Goal: Task Accomplishment & Management: Use online tool/utility

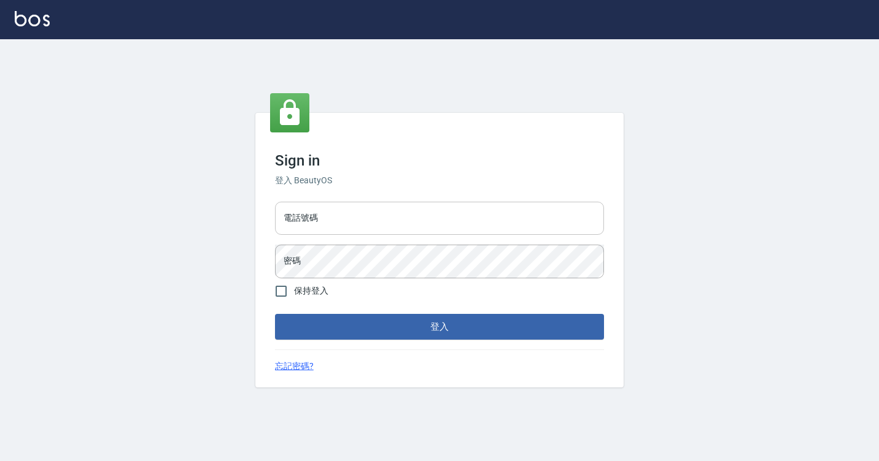
click at [285, 227] on input "電話號碼" at bounding box center [439, 218] width 329 height 33
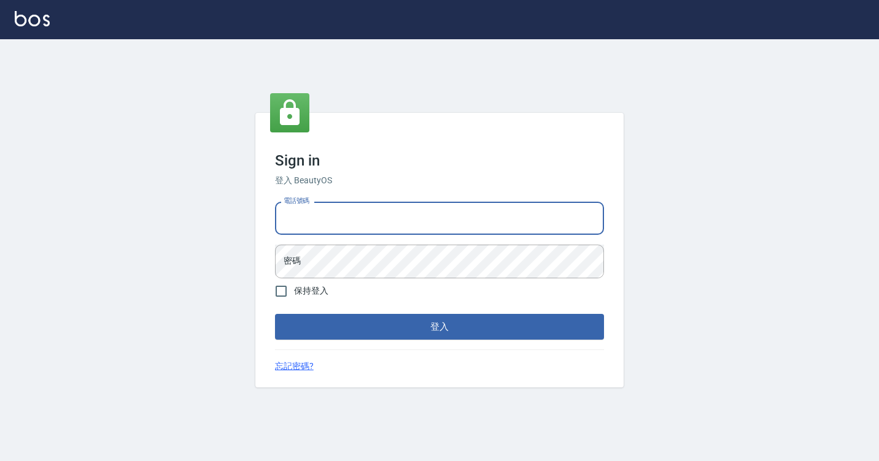
type input "7812080"
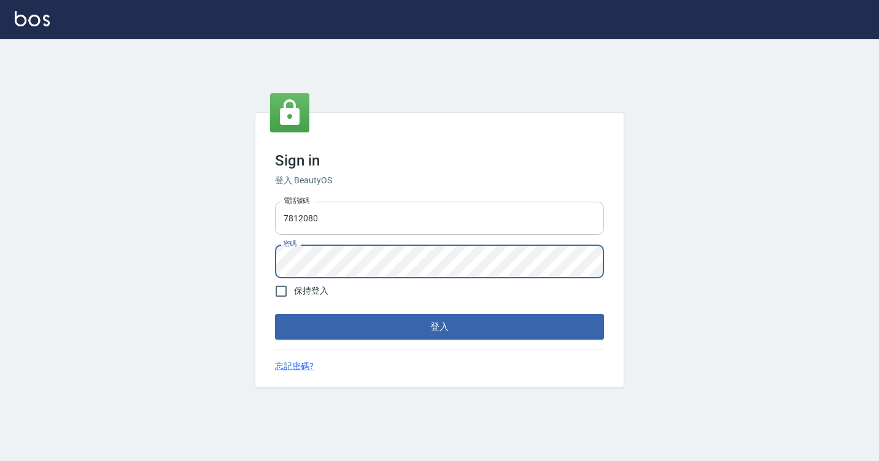
click at [275, 314] on button "登入" at bounding box center [439, 327] width 329 height 26
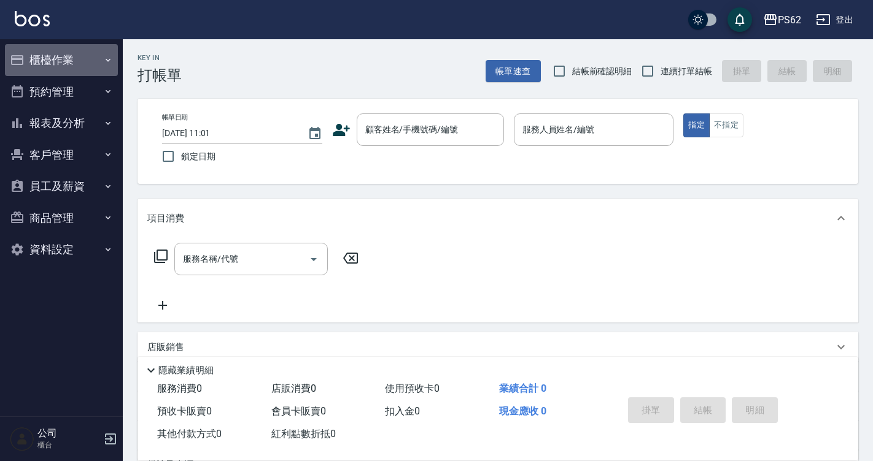
click at [56, 64] on button "櫃檯作業" at bounding box center [61, 60] width 113 height 32
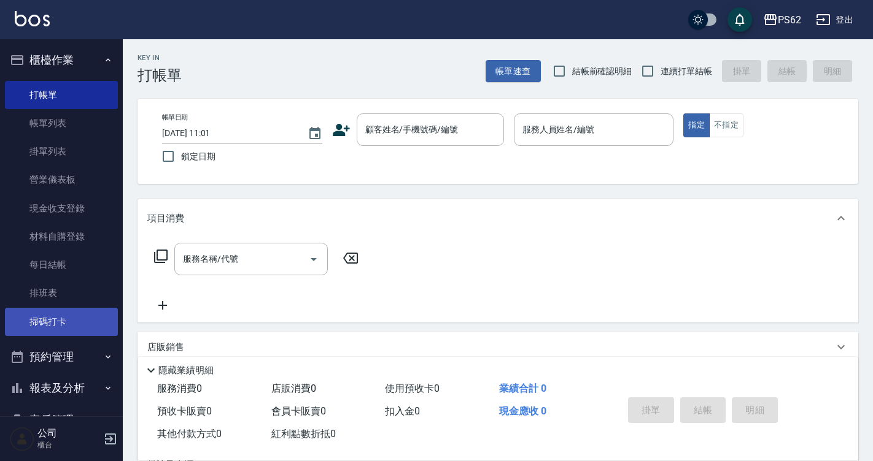
click at [67, 315] on link "掃碼打卡" at bounding box center [61, 322] width 113 height 28
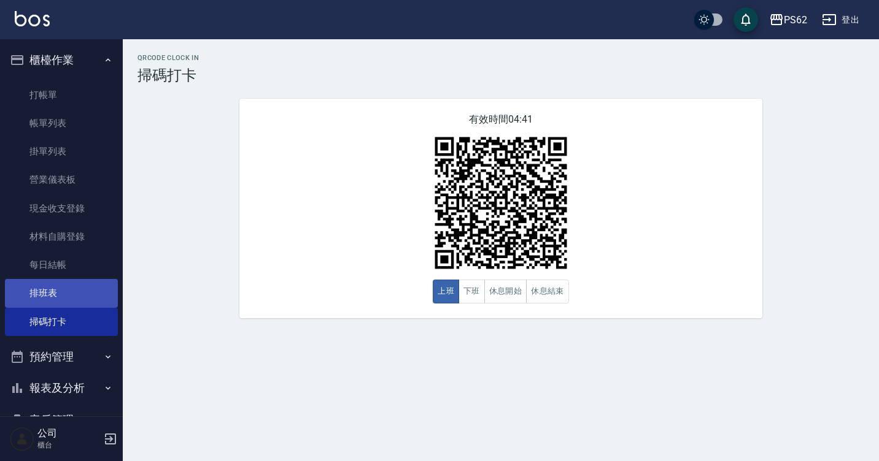
click at [62, 257] on link "每日結帳" at bounding box center [61, 265] width 113 height 28
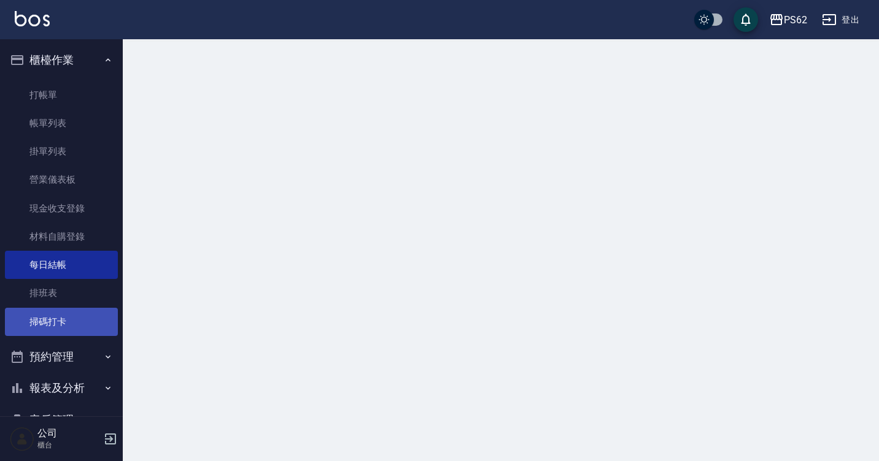
click at [49, 312] on link "掃碼打卡" at bounding box center [61, 322] width 113 height 28
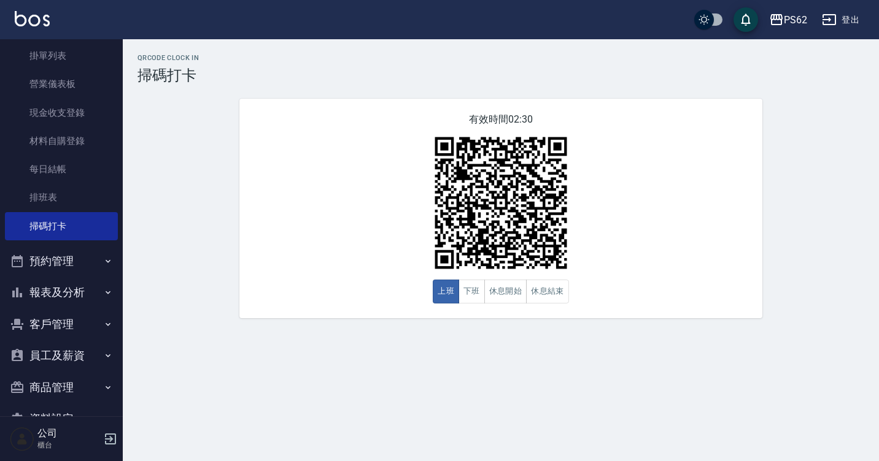
scroll to position [129, 0]
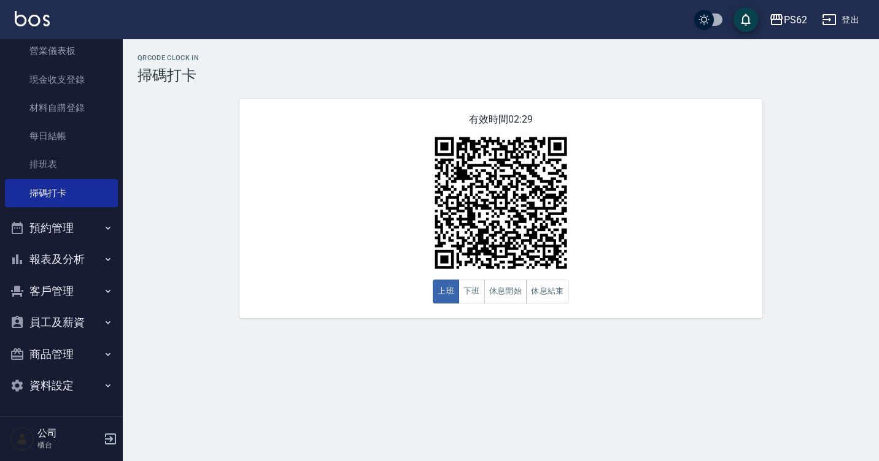
click at [84, 254] on button "報表及分析" at bounding box center [61, 260] width 113 height 32
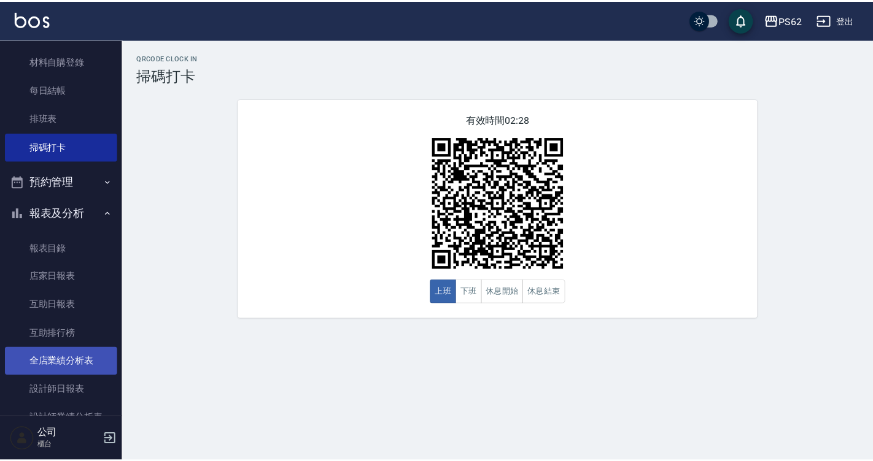
scroll to position [252, 0]
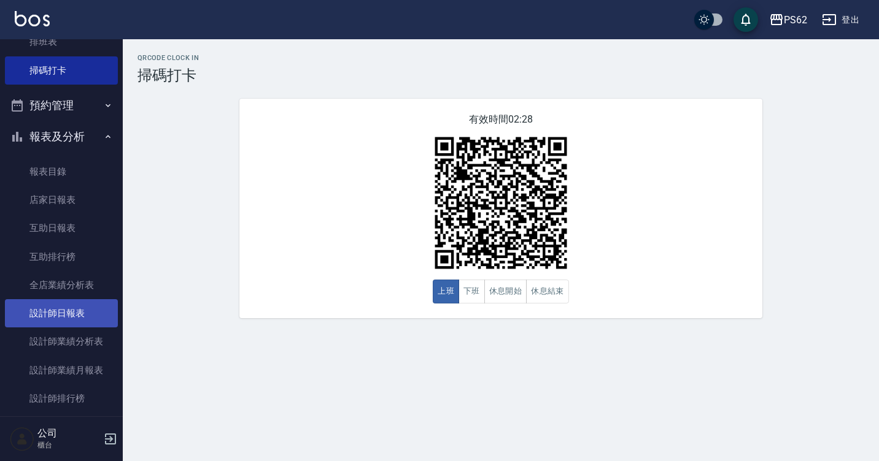
click at [87, 317] on link "設計師日報表" at bounding box center [61, 313] width 113 height 28
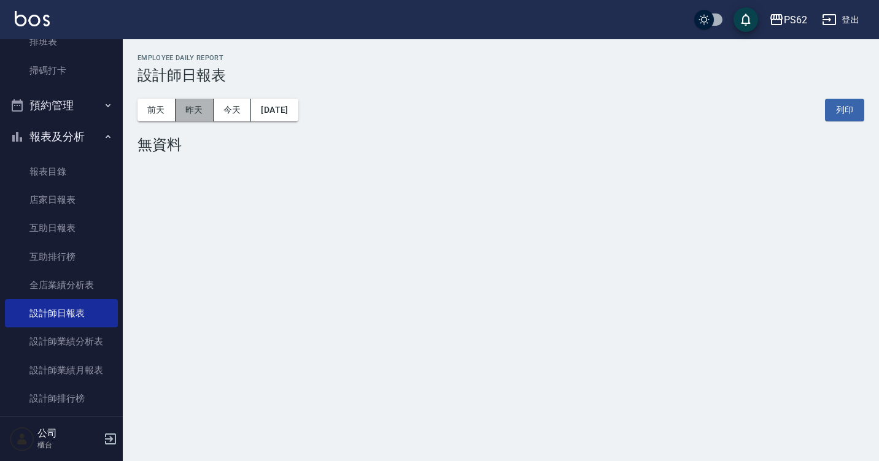
click at [195, 102] on button "昨天" at bounding box center [195, 110] width 38 height 23
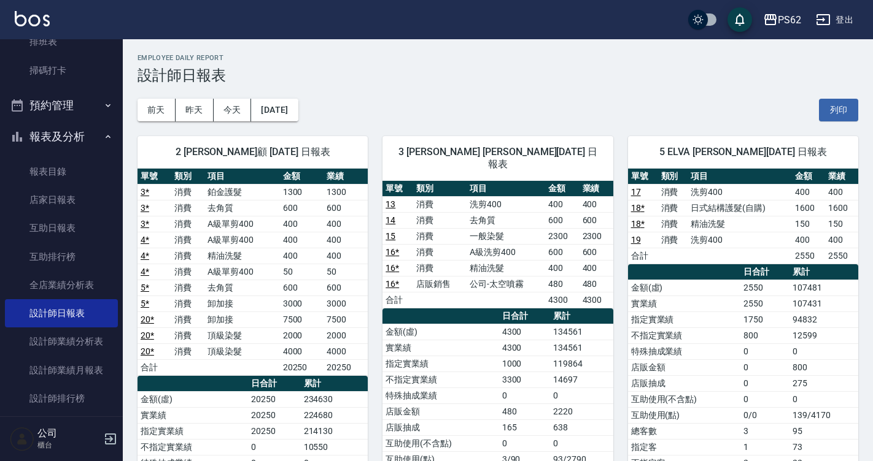
click at [682, 131] on div "5 ELVA 葉亞萱 08/25/2025 日報表 單號 類別 項目 金額 業績 17 消費 洗剪400 400 400 18 * 消費 日式結構護髮(自購)…" at bounding box center [735, 384] width 245 height 525
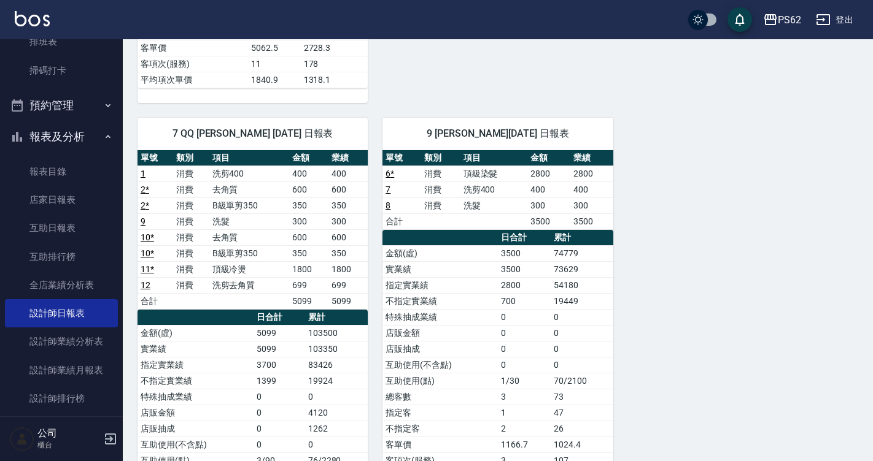
scroll to position [491, 0]
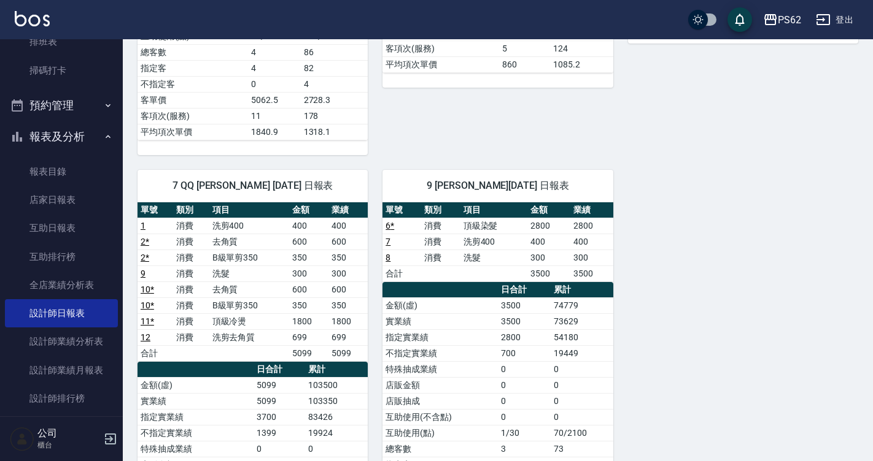
click at [670, 209] on div "2 Rita 雅云顧 08/25/2025 日報表 單號 類別 項目 金額 業績 3 * 消費 鉑金護髮 1300 1300 3 * 消費 去角質 600 6…" at bounding box center [490, 131] width 735 height 1001
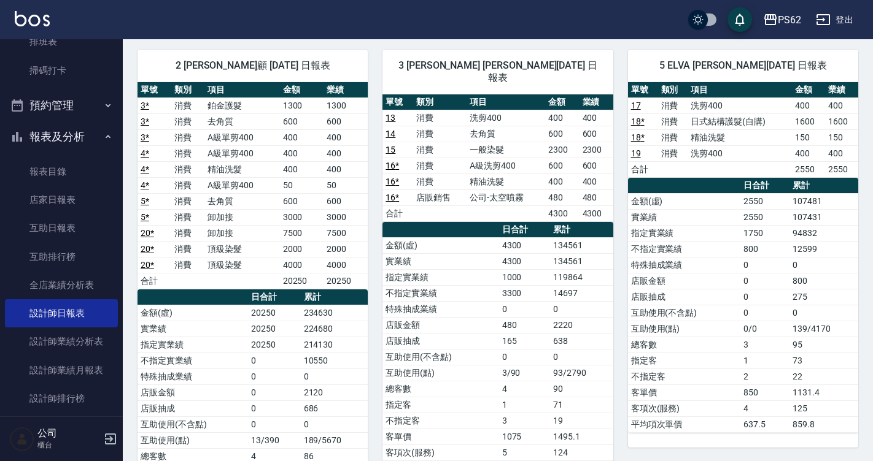
scroll to position [69, 0]
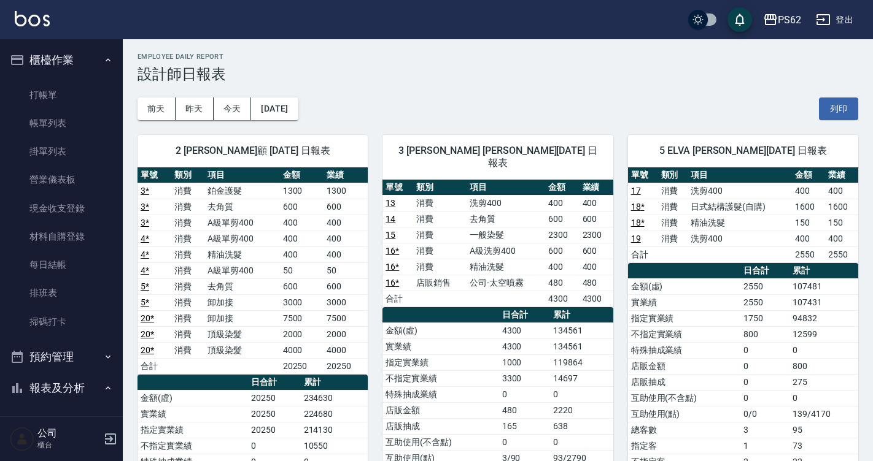
scroll to position [0, 0]
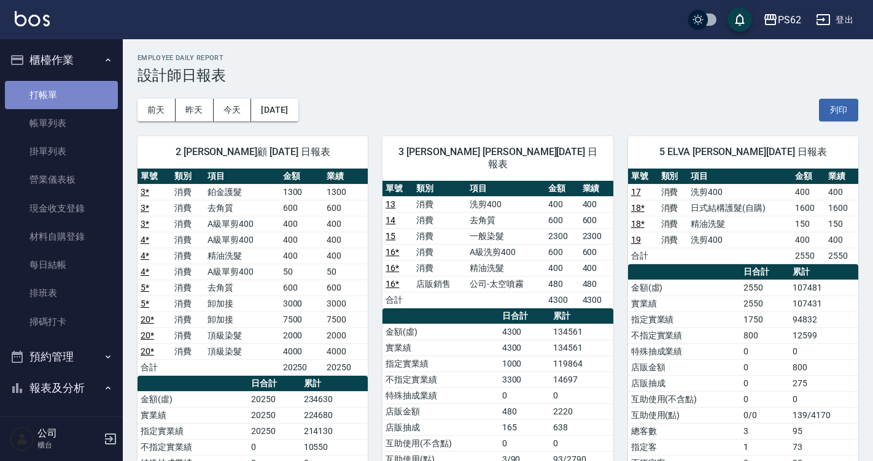
click at [84, 86] on link "打帳單" at bounding box center [61, 95] width 113 height 28
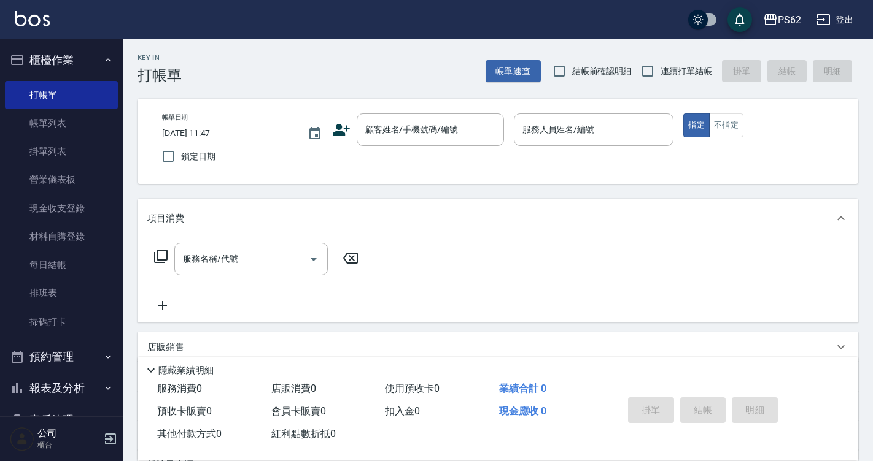
click at [53, 311] on link "掃碼打卡" at bounding box center [61, 322] width 113 height 28
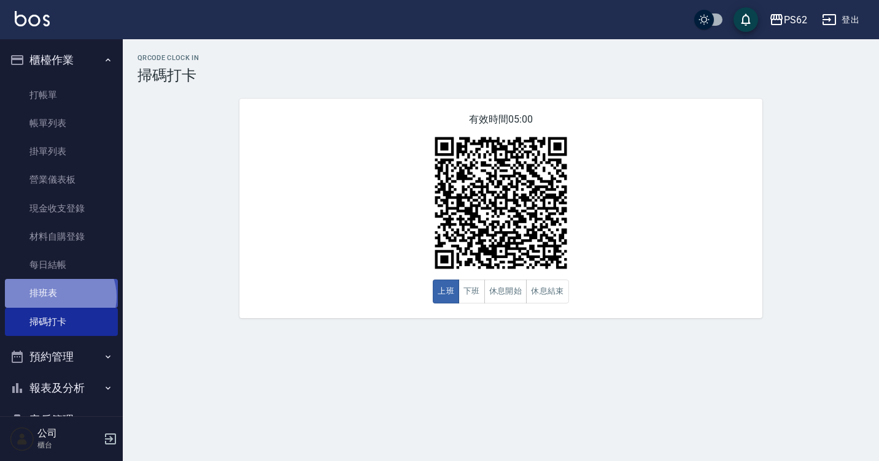
click at [59, 296] on link "排班表" at bounding box center [61, 293] width 113 height 28
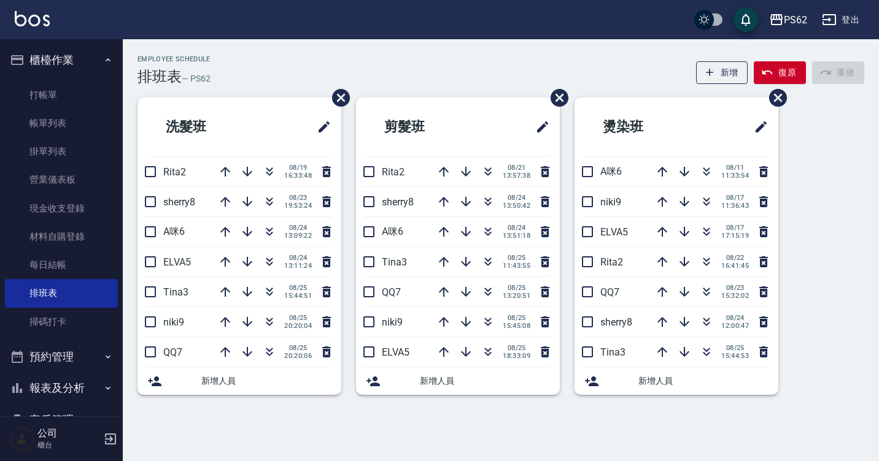
click at [427, 417] on div "Employee Schedule 排班表 — PS62 新增 復原 重做 洗髮班 Rita2 [DATE] 16:33:48 sherry8 [DATE] …" at bounding box center [439, 230] width 879 height 461
